Goal: Task Accomplishment & Management: Manage account settings

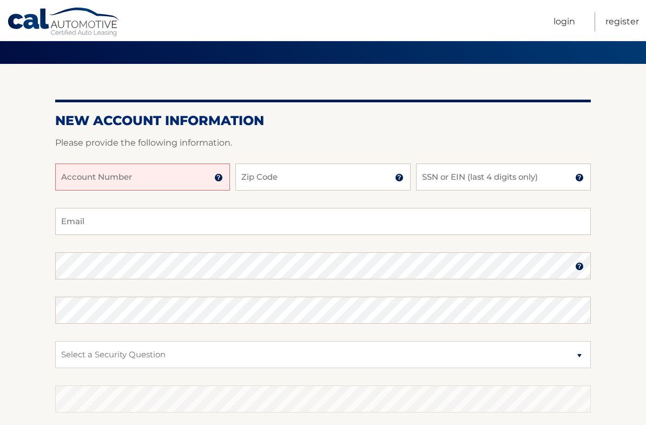
scroll to position [69, 0]
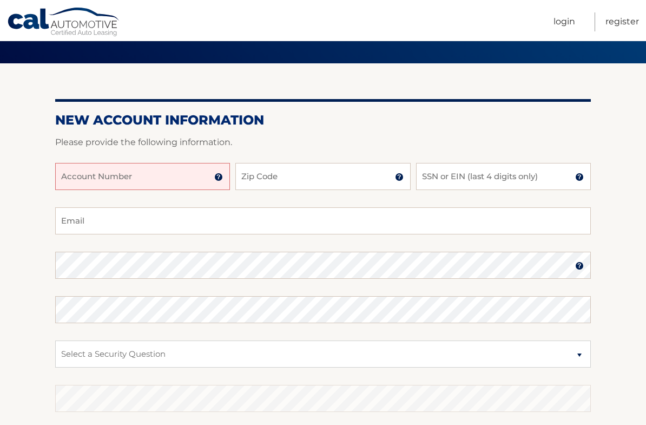
click at [149, 176] on input "Account Number" at bounding box center [142, 176] width 175 height 27
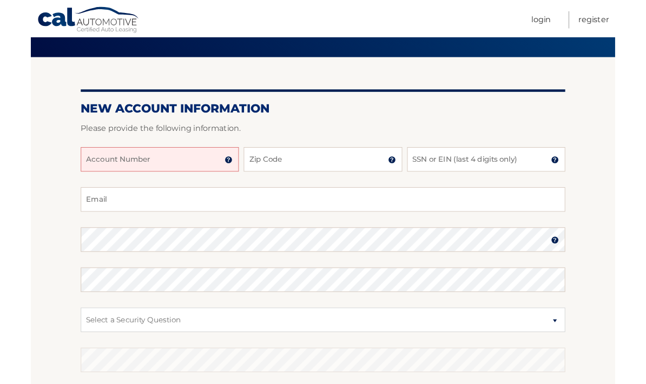
scroll to position [69, 0]
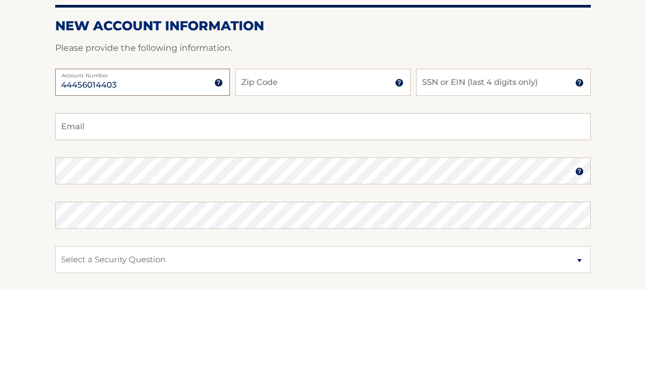
type input "44456014403"
click at [299, 164] on input "Zip Code" at bounding box center [323, 177] width 175 height 27
type input "10562"
click at [501, 164] on input "SSN or EIN (last 4 digits only)" at bounding box center [503, 177] width 175 height 27
click at [139, 208] on input "Email" at bounding box center [323, 221] width 536 height 27
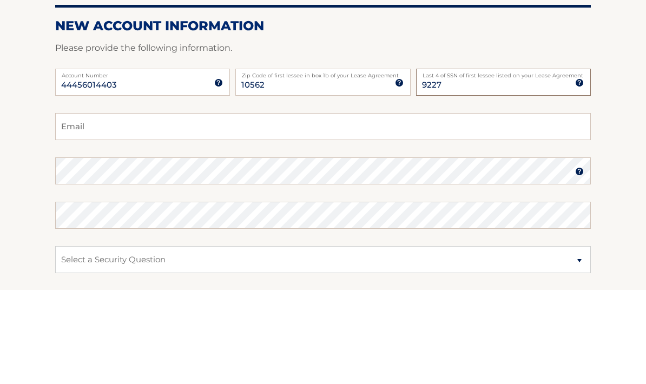
click at [504, 164] on input "9227" at bounding box center [503, 177] width 175 height 27
type input "9223"
click at [341, 208] on input "Email" at bounding box center [323, 221] width 536 height 27
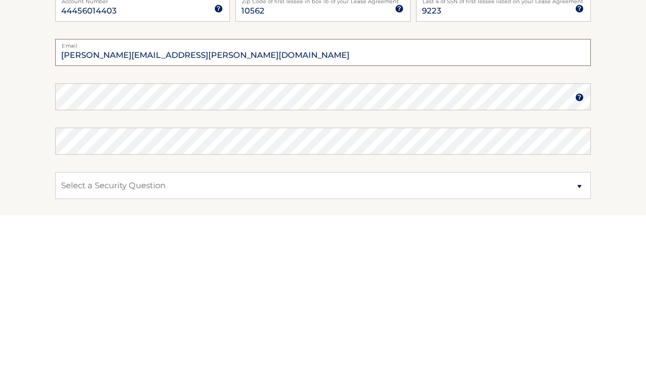
type input "haidee.lai@gmail.com"
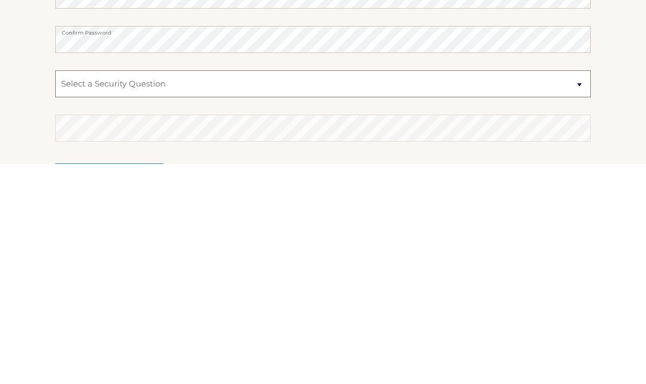
click at [167, 291] on select "Select a Security Question What was the name of your elementary school? What is…" at bounding box center [323, 304] width 536 height 27
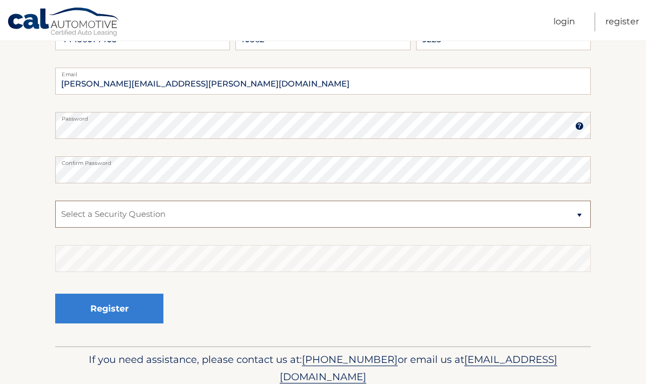
select select "3"
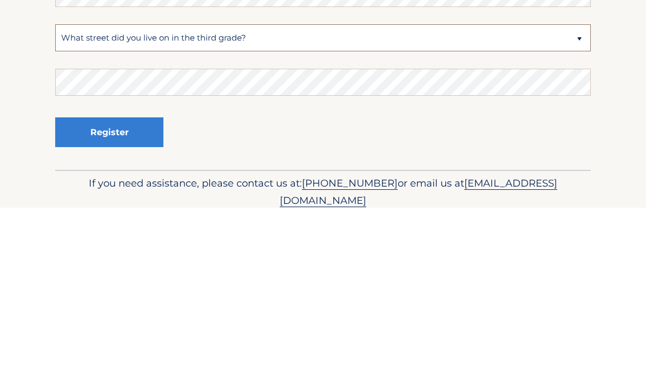
click at [287, 201] on select "Select a Security Question What was the name of your elementary school? What is…" at bounding box center [323, 214] width 536 height 27
click at [121, 294] on button "Register" at bounding box center [109, 309] width 108 height 30
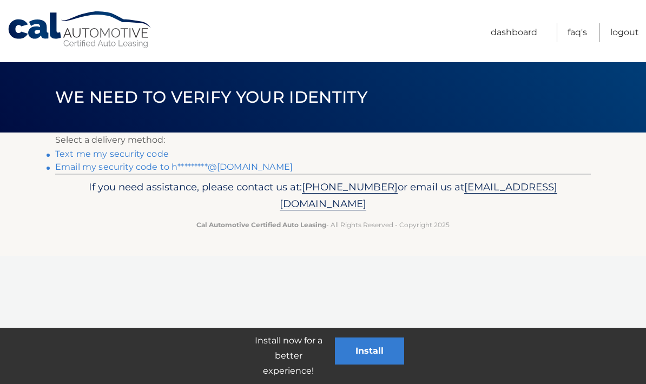
click at [154, 260] on div "Cal Automotive Menu Dashboard FAQ's Logout ×" at bounding box center [323, 192] width 646 height 384
click at [125, 153] on link "Text me my security code" at bounding box center [112, 154] width 114 height 10
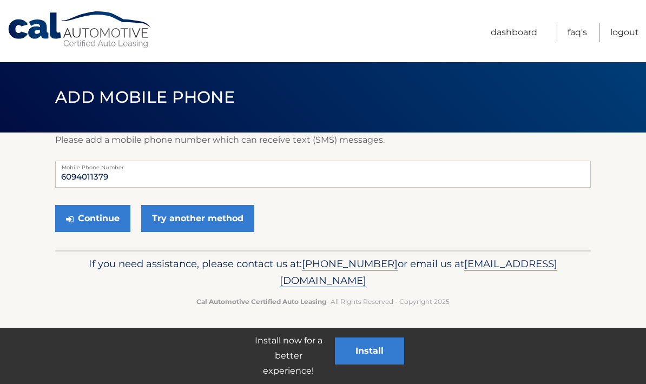
click at [104, 221] on button "Continue" at bounding box center [92, 218] width 75 height 27
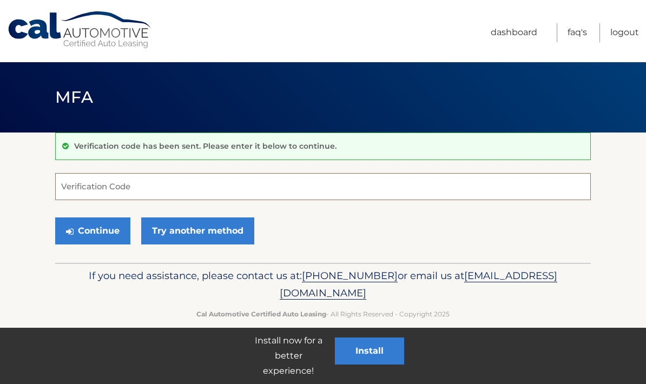
click at [338, 188] on input "Verification Code" at bounding box center [323, 186] width 536 height 27
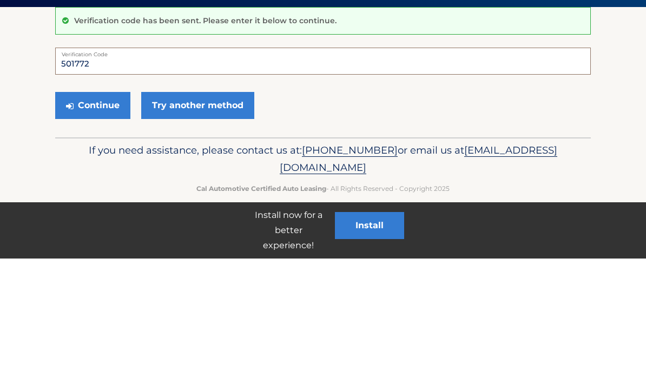
type input "501772"
click at [102, 218] on button "Continue" at bounding box center [92, 231] width 75 height 27
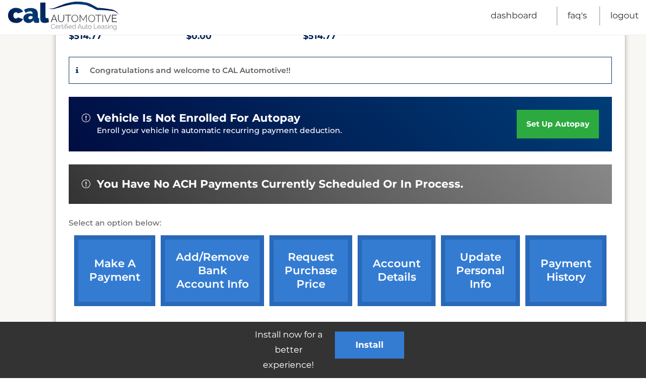
scroll to position [309, 0]
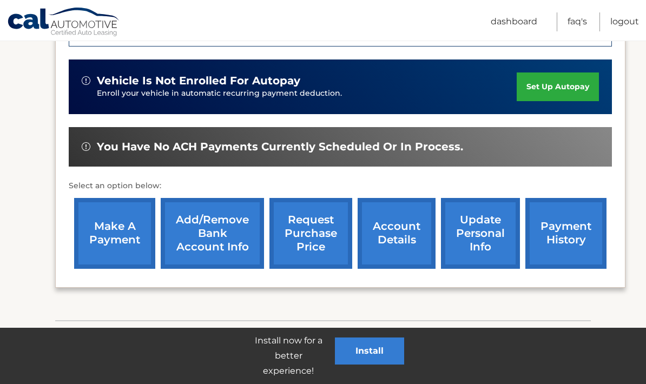
click at [374, 352] on button "Install" at bounding box center [369, 351] width 69 height 27
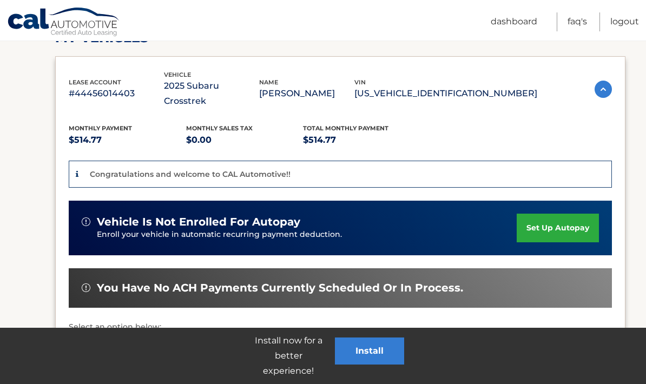
scroll to position [179, 0]
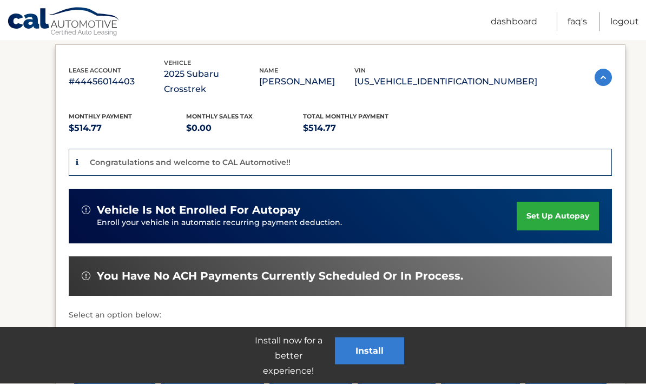
click at [562, 203] on link "set up autopay" at bounding box center [558, 216] width 82 height 29
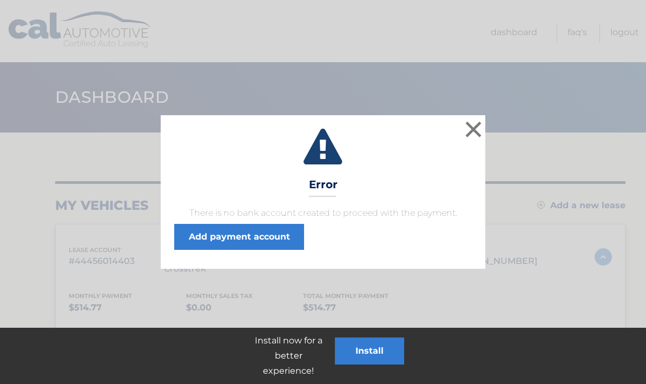
click at [256, 236] on link "Add payment account" at bounding box center [239, 237] width 130 height 26
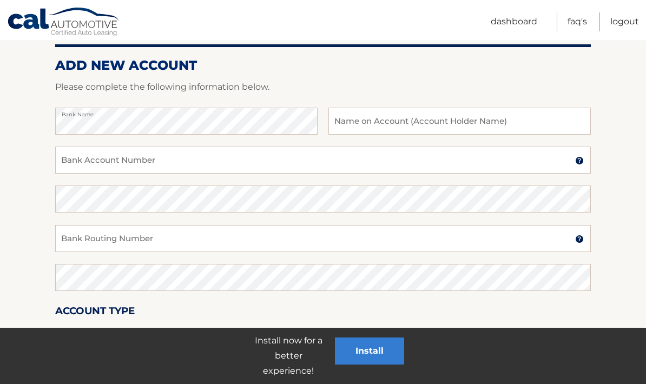
scroll to position [127, 0]
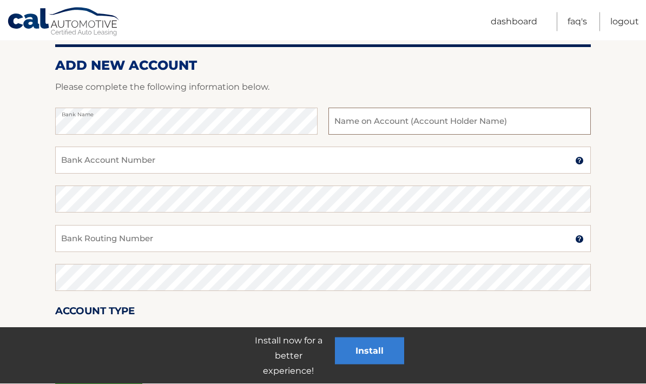
click at [411, 126] on input "text" at bounding box center [460, 121] width 263 height 27
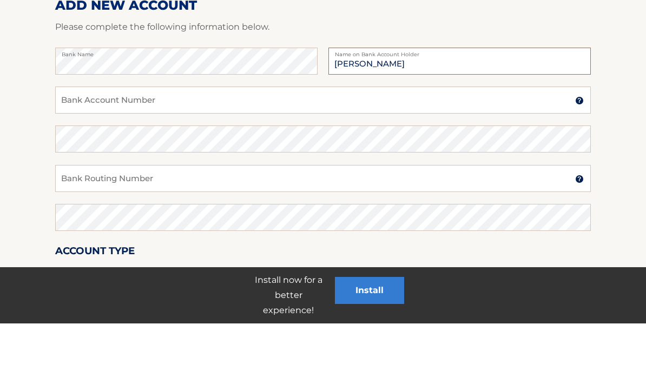
type input "Haidee Lai"
click at [162, 147] on input "Bank Account Number" at bounding box center [323, 160] width 536 height 27
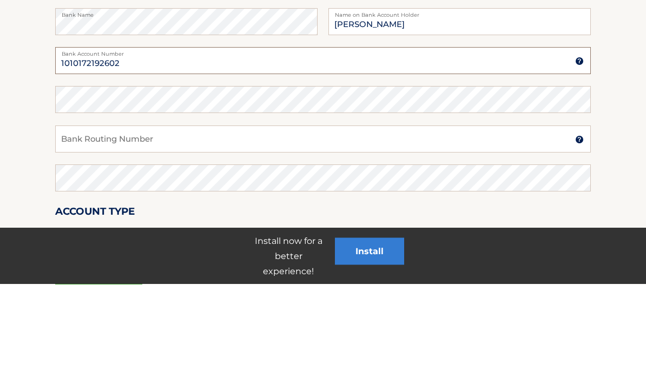
type input "1010172192602"
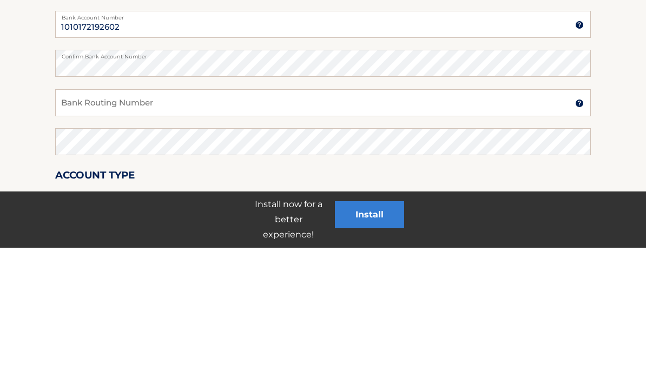
click at [155, 226] on input "Bank Routing Number" at bounding box center [323, 239] width 536 height 27
type input "021200025"
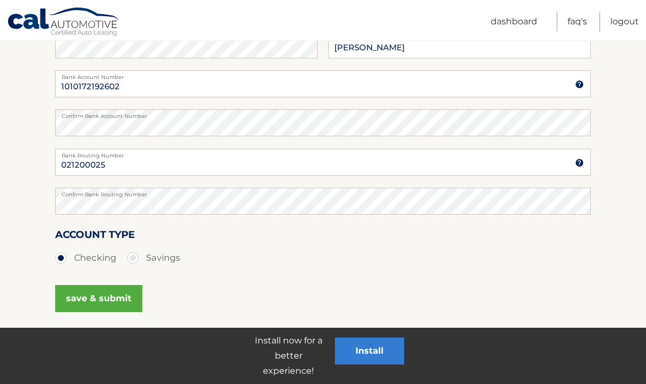
scroll to position [199, 0]
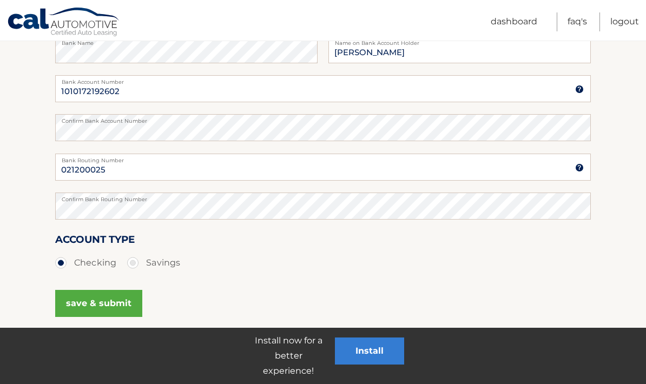
click at [110, 302] on button "save & submit" at bounding box center [98, 303] width 87 height 27
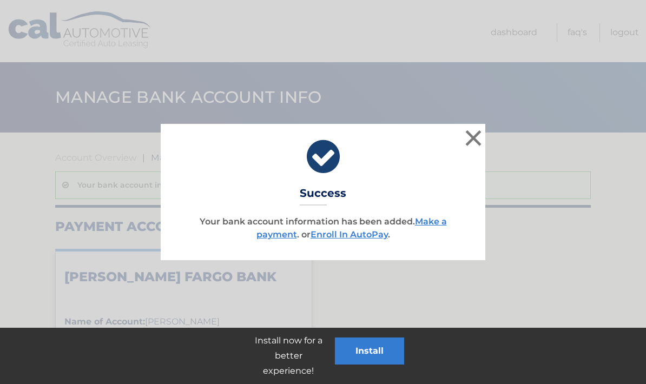
click at [473, 140] on button "×" at bounding box center [474, 138] width 22 height 22
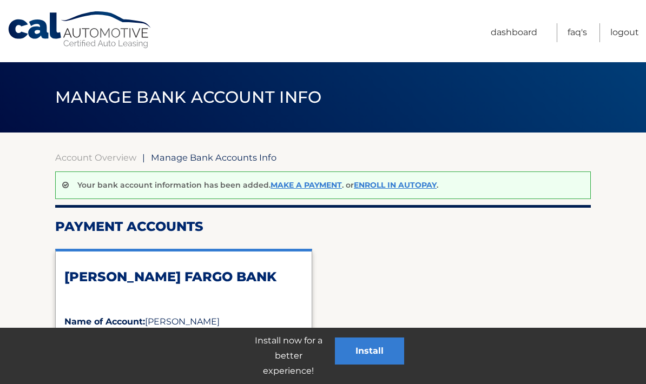
click at [385, 187] on link "Enroll In AutoPay" at bounding box center [395, 185] width 83 height 10
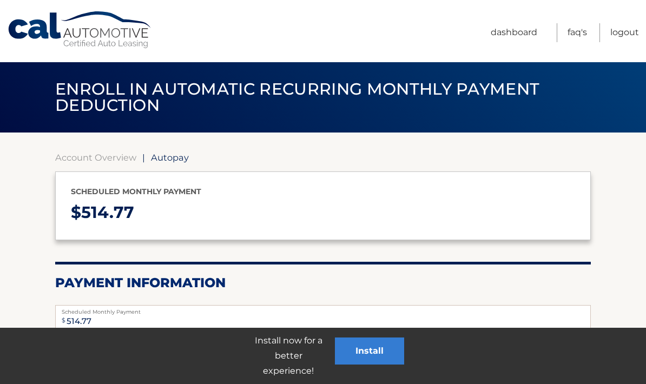
select select "NWM3Yjc0Y2EtZjQ5My00NzFjLWIxZWQtNzNiOGU5NjVhYjU3"
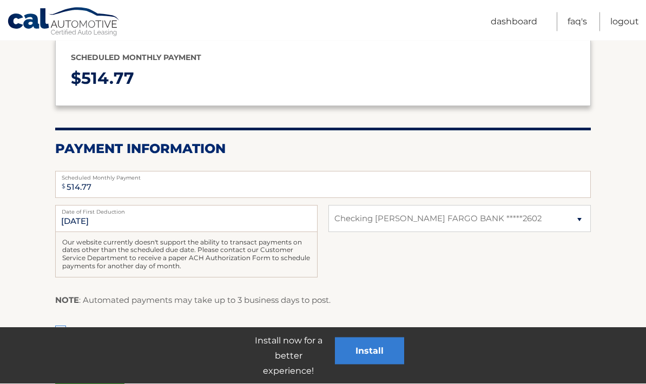
scroll to position [134, 0]
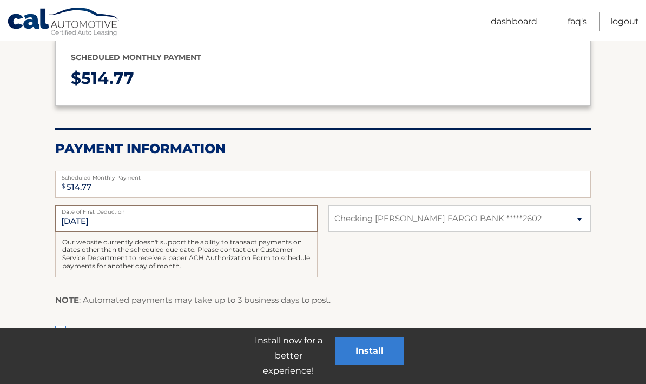
click at [149, 225] on input "[DATE]" at bounding box center [186, 218] width 263 height 27
click at [100, 225] on input "[DATE]" at bounding box center [186, 218] width 263 height 27
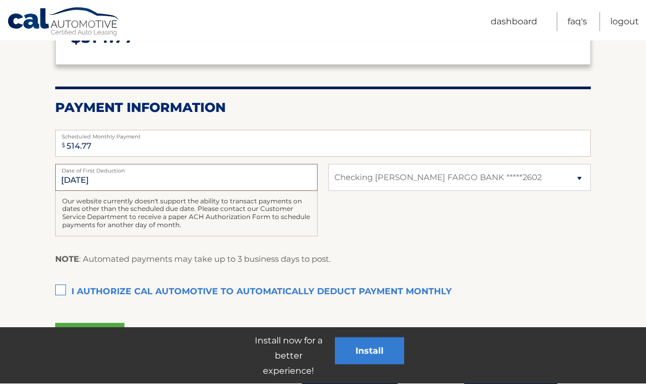
scroll to position [175, 0]
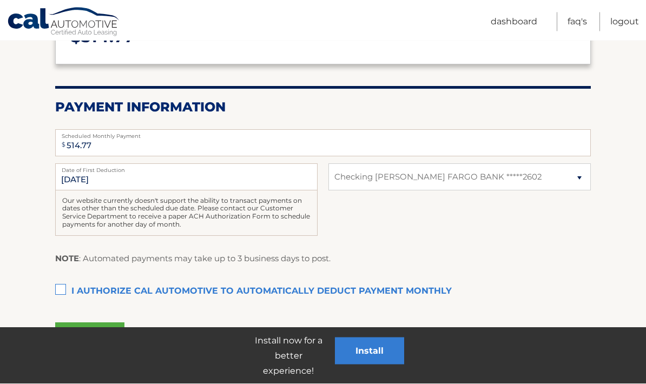
click at [65, 290] on label "I authorize cal automotive to automatically deduct payment monthly This checkbo…" at bounding box center [323, 293] width 536 height 22
click at [0, 0] on input "I authorize cal automotive to automatically deduct payment monthly This checkbo…" at bounding box center [0, 0] width 0 height 0
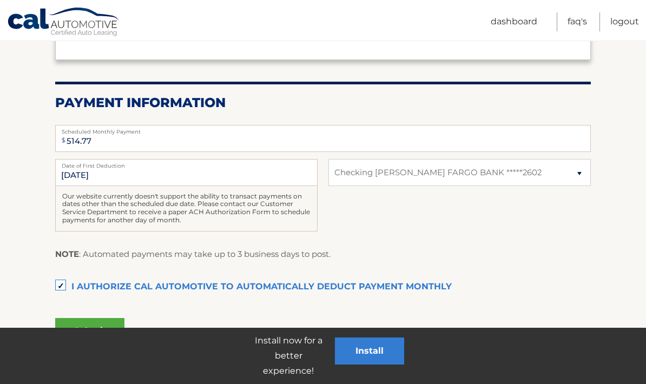
scroll to position [191, 0]
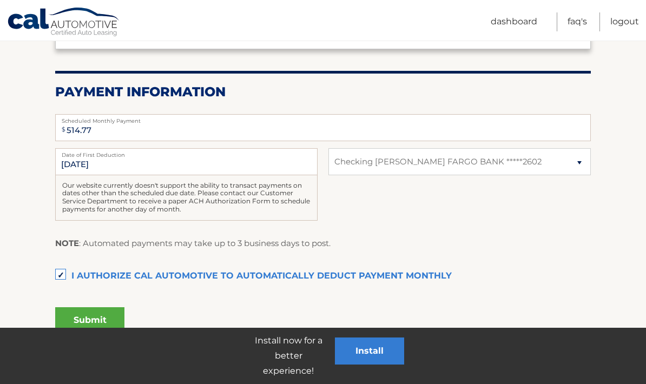
click at [103, 320] on button "Submit" at bounding box center [89, 321] width 69 height 26
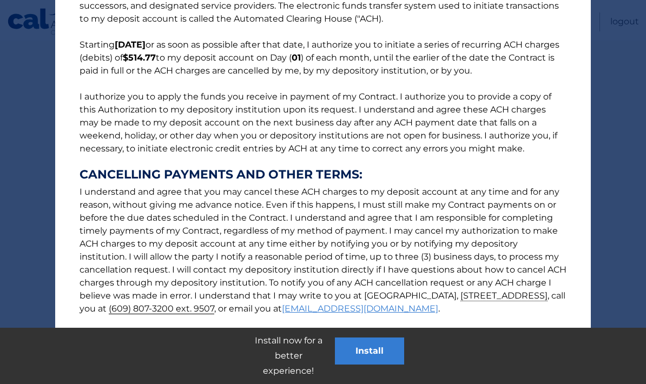
scroll to position [275, 0]
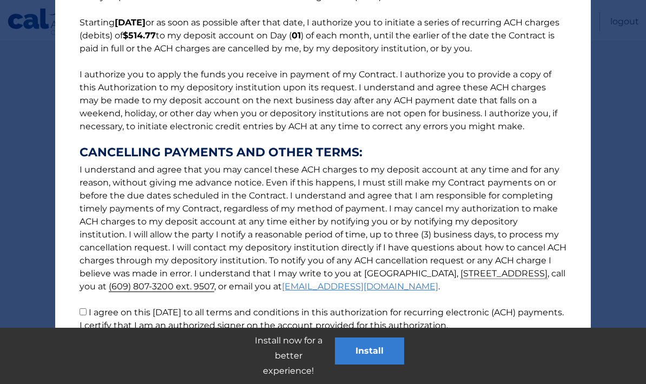
click at [81, 313] on input "I agree on this 09/20/2025 to all terms and conditions in this authorization fo…" at bounding box center [83, 312] width 7 height 7
checkbox input "true"
click at [288, 367] on button "Accept" at bounding box center [283, 371] width 49 height 26
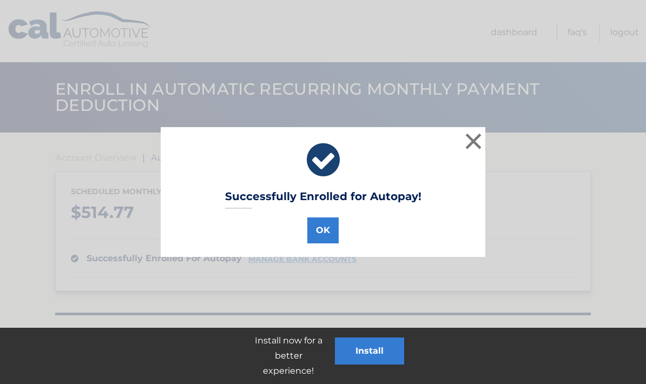
click at [325, 234] on button "OK" at bounding box center [323, 231] width 31 height 26
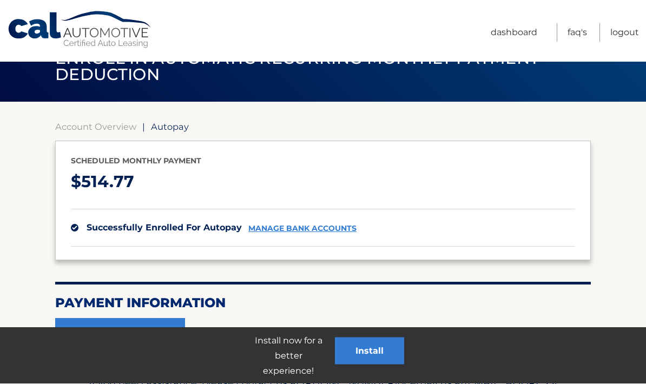
scroll to position [54, 0]
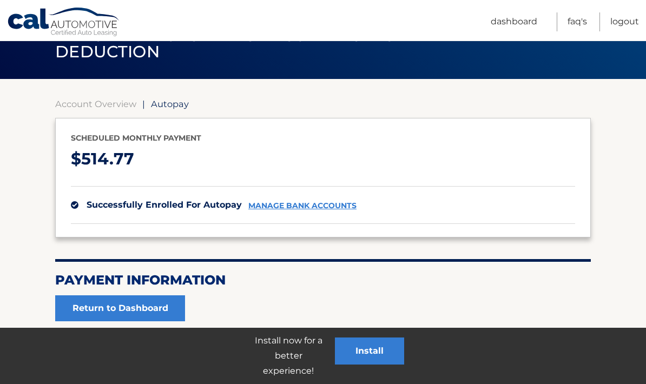
click at [154, 310] on link "Return to Dashboard" at bounding box center [120, 309] width 130 height 26
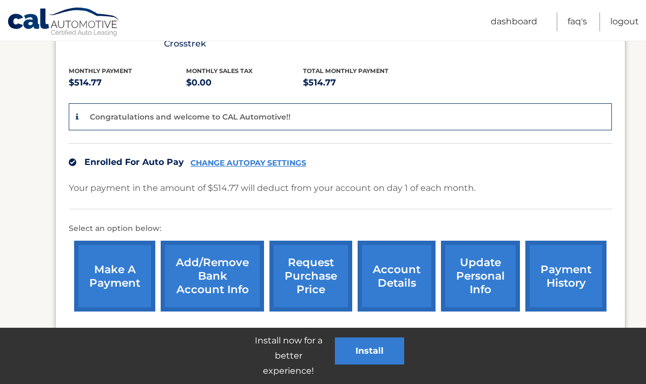
scroll to position [269, 0]
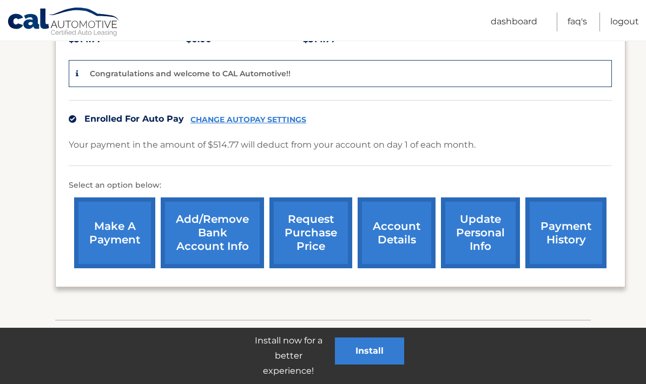
click at [375, 348] on button "Install" at bounding box center [369, 351] width 69 height 27
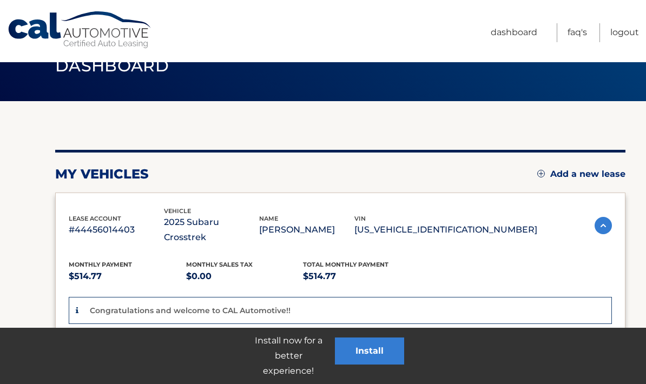
scroll to position [0, 0]
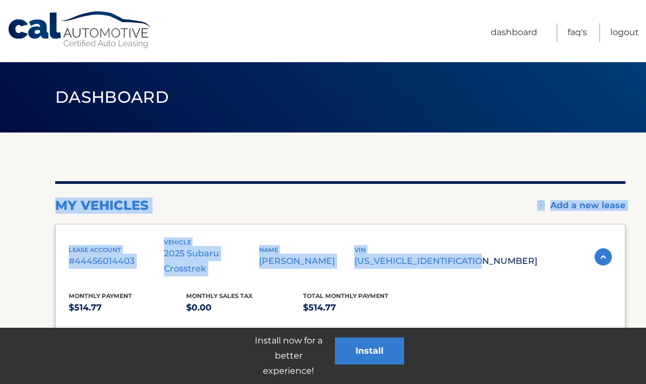
click at [473, 202] on div "my vehicles Add a new lease" at bounding box center [340, 206] width 571 height 16
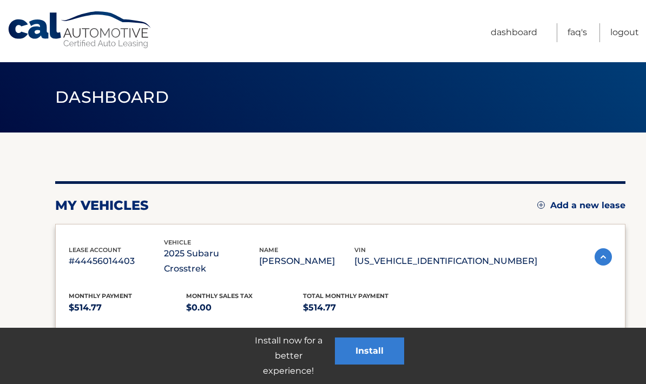
click at [525, 33] on link "Dashboard" at bounding box center [514, 32] width 47 height 19
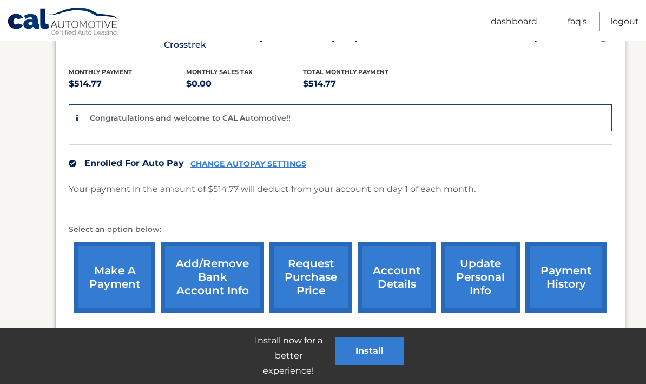
scroll to position [223, 0]
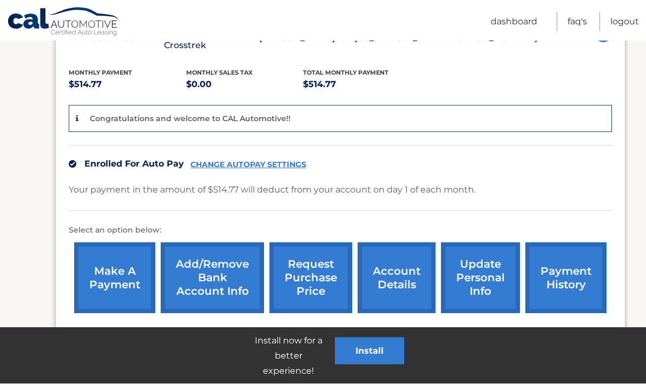
click at [401, 261] on link "account details" at bounding box center [397, 278] width 78 height 71
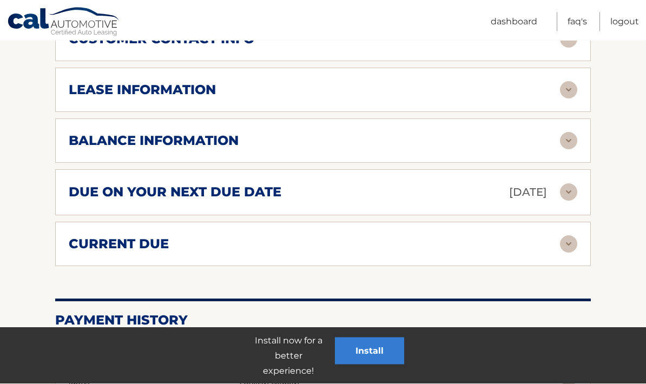
click at [569, 236] on img at bounding box center [568, 244] width 17 height 17
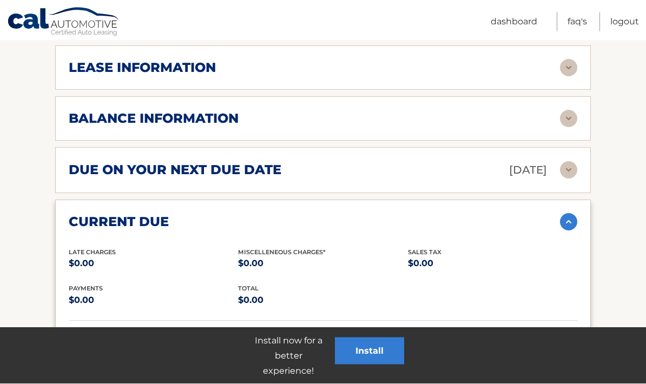
click at [568, 214] on img at bounding box center [568, 222] width 17 height 17
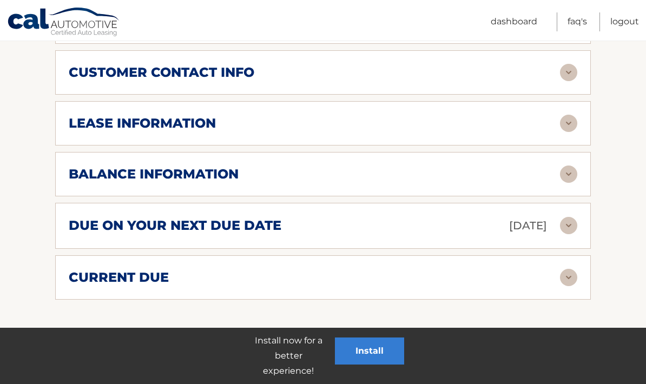
scroll to position [540, 0]
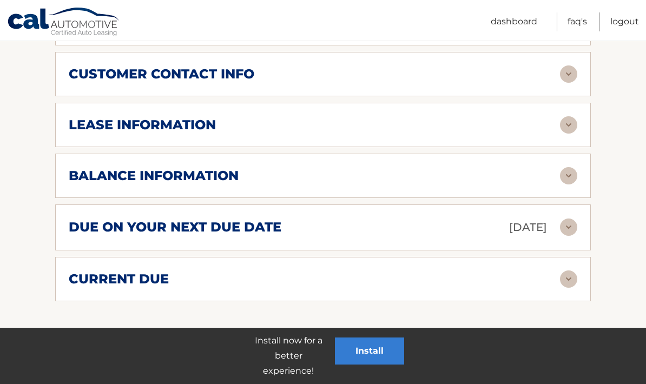
click at [563, 219] on img at bounding box center [568, 227] width 17 height 17
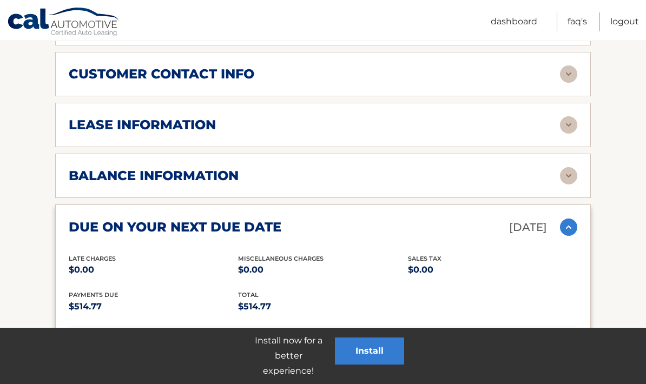
scroll to position [567, 0]
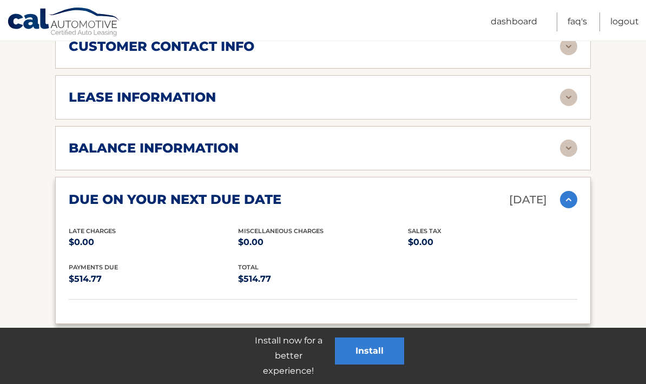
click at [568, 191] on img at bounding box center [568, 199] width 17 height 17
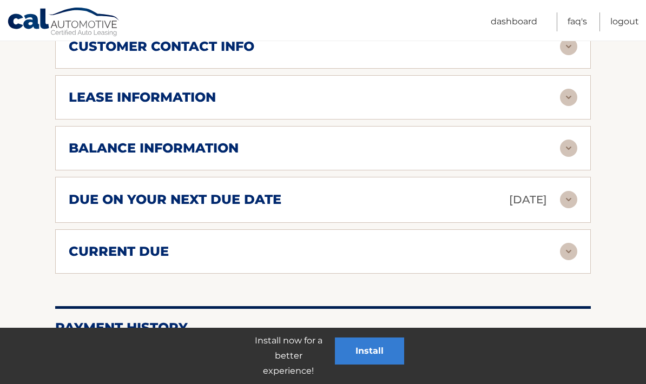
click at [569, 140] on img at bounding box center [568, 148] width 17 height 17
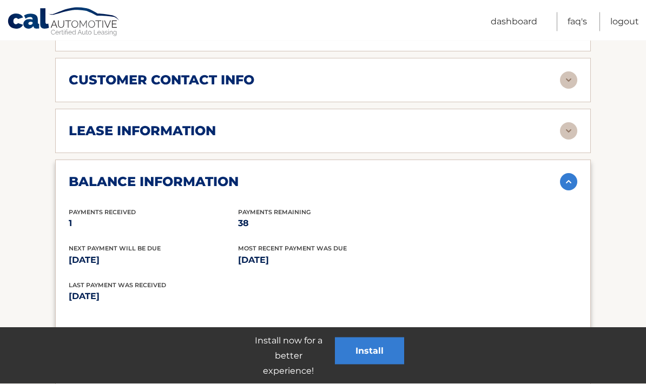
scroll to position [527, 0]
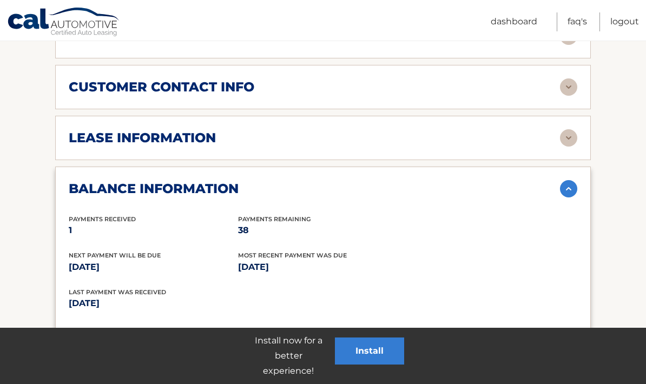
click at [565, 180] on img at bounding box center [568, 188] width 17 height 17
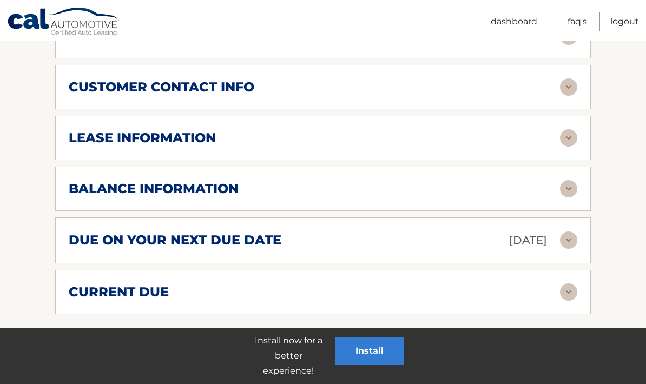
click at [570, 129] on img at bounding box center [568, 137] width 17 height 17
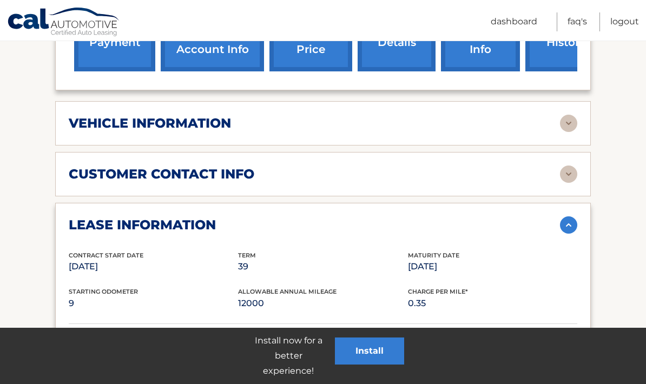
scroll to position [436, 0]
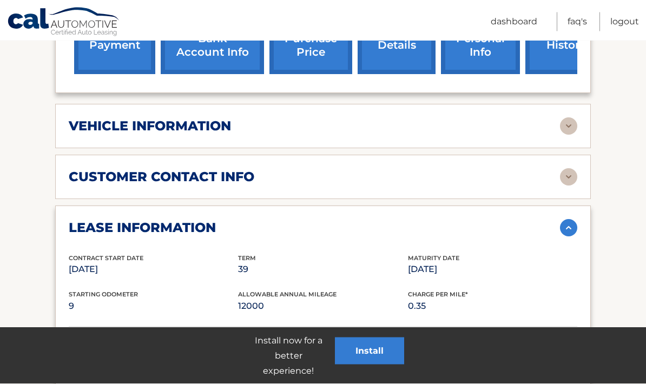
click at [568, 220] on img at bounding box center [568, 228] width 17 height 17
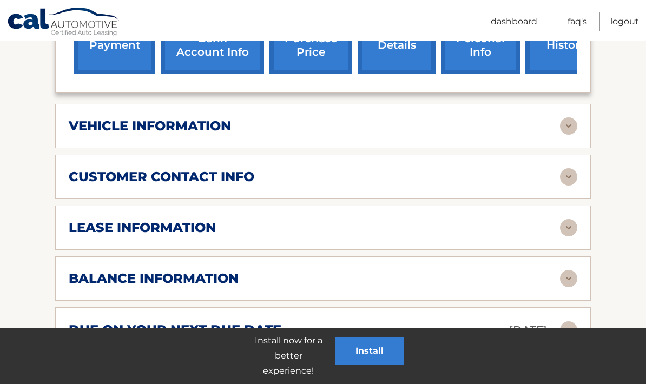
click at [569, 117] on img at bounding box center [568, 125] width 17 height 17
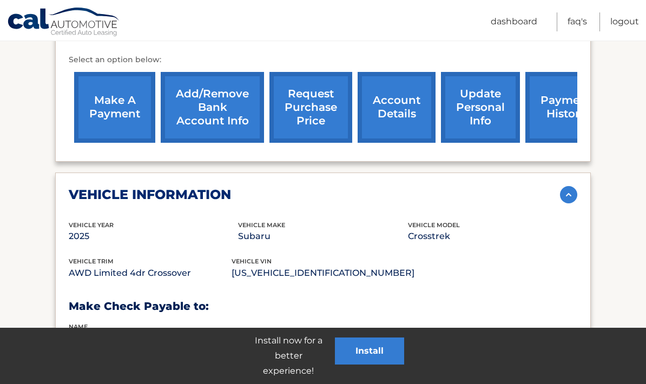
scroll to position [354, 0]
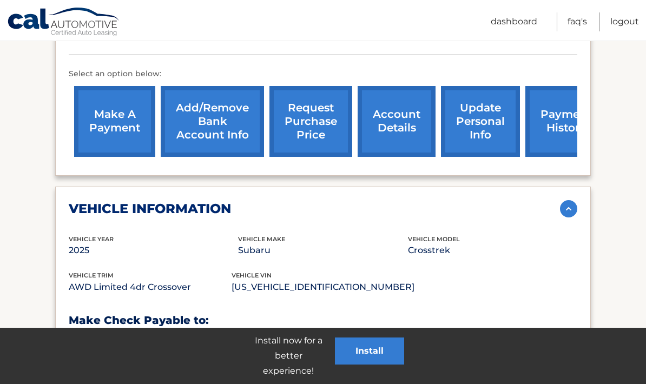
click at [574, 200] on img at bounding box center [568, 208] width 17 height 17
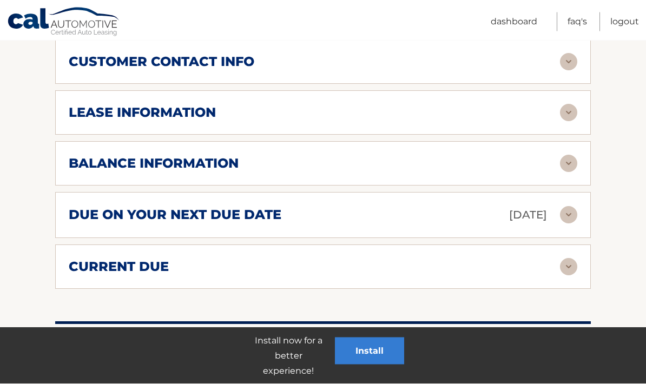
scroll to position [535, 0]
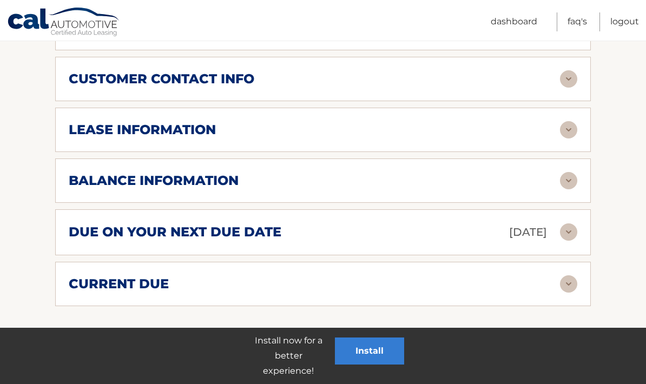
click at [570, 276] on img at bounding box center [568, 284] width 17 height 17
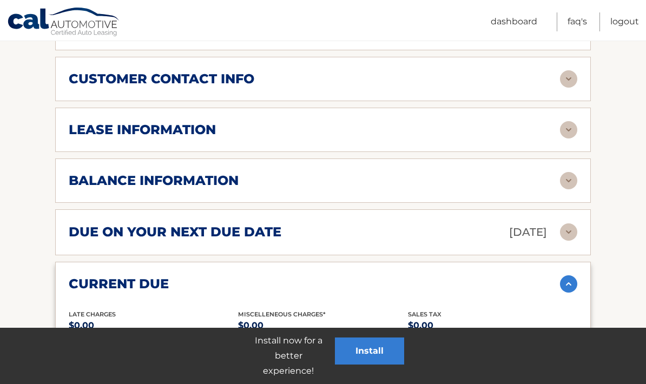
click at [568, 276] on img at bounding box center [568, 284] width 17 height 17
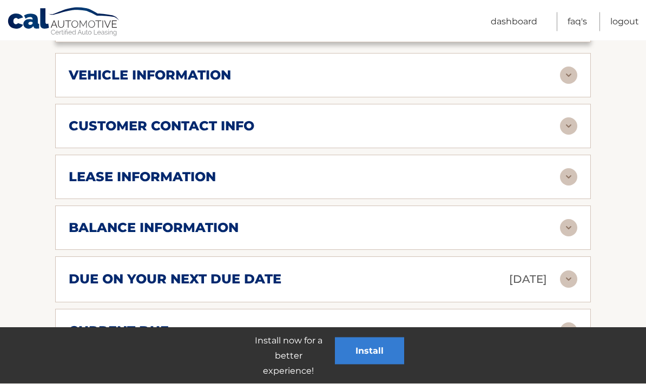
scroll to position [437, 0]
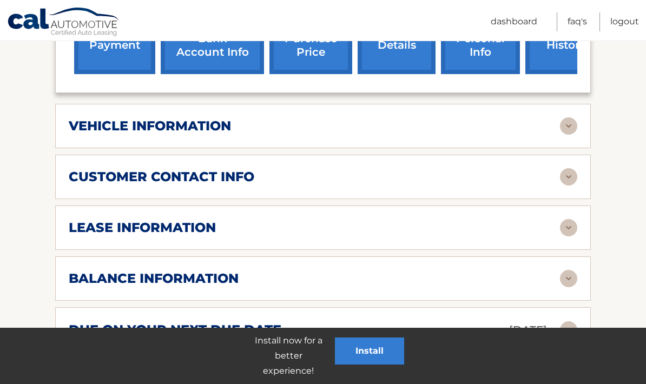
click at [568, 270] on img at bounding box center [568, 278] width 17 height 17
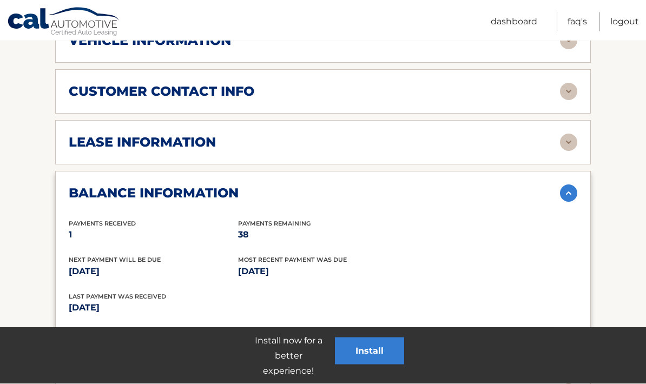
scroll to position [522, 0]
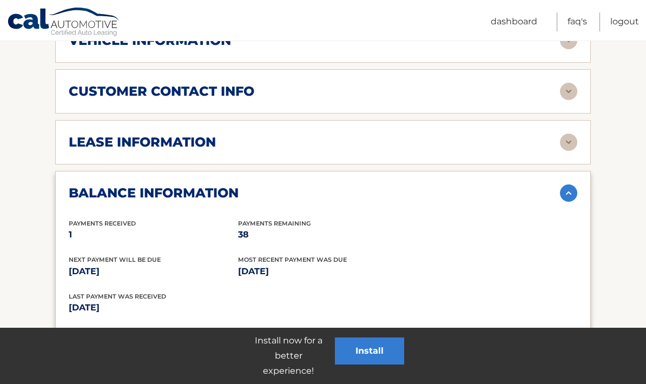
click at [567, 185] on img at bounding box center [568, 193] width 17 height 17
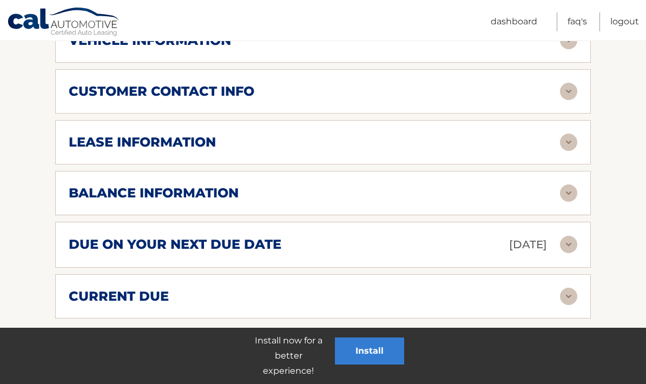
click at [573, 134] on img at bounding box center [568, 142] width 17 height 17
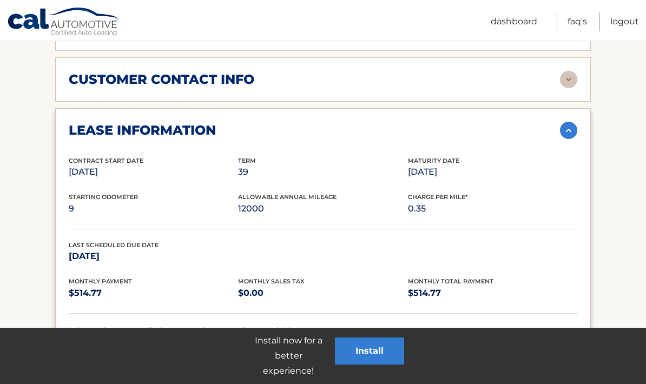
scroll to position [552, 0]
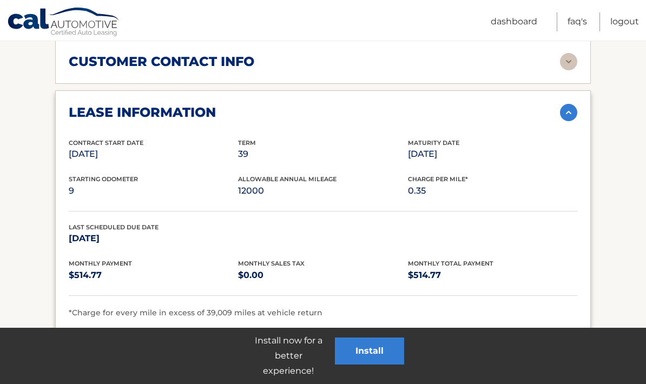
click at [571, 104] on img at bounding box center [568, 112] width 17 height 17
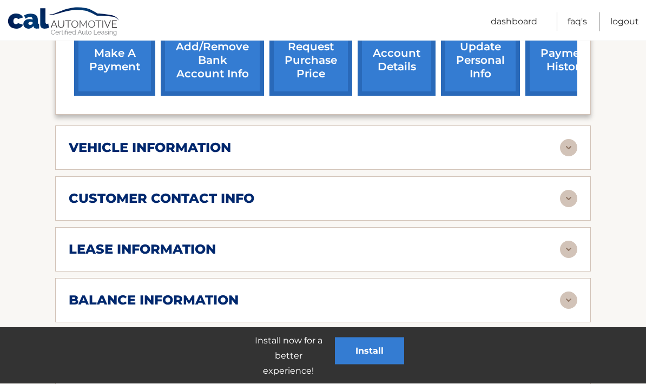
click at [572, 191] on img at bounding box center [568, 199] width 17 height 17
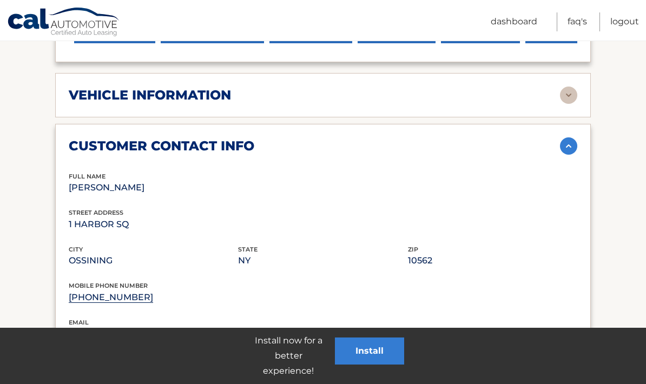
scroll to position [438, 0]
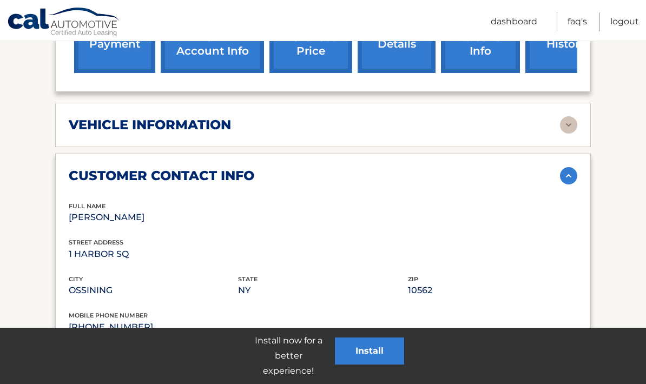
click at [568, 167] on img at bounding box center [568, 175] width 17 height 17
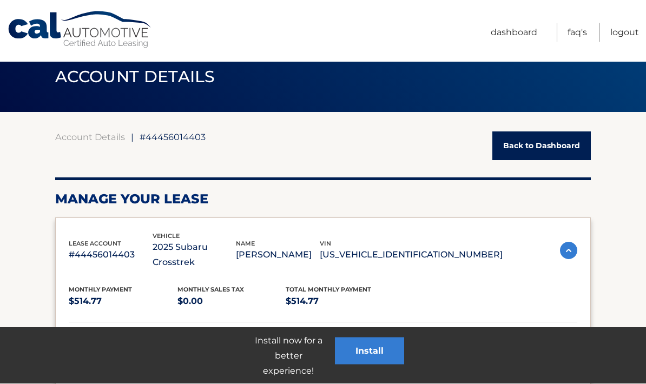
scroll to position [0, 0]
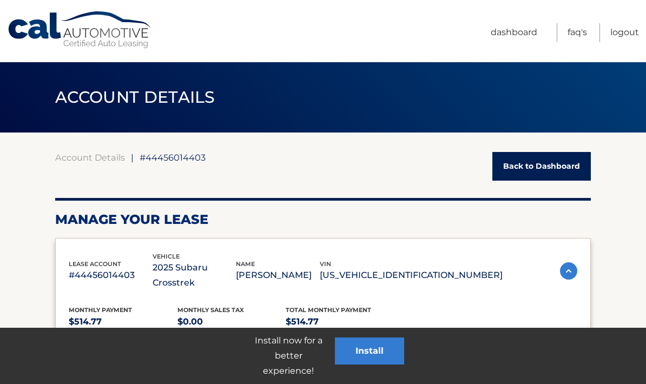
click at [564, 164] on link "Back to Dashboard" at bounding box center [542, 166] width 99 height 29
